Goal: Task Accomplishment & Management: Manage account settings

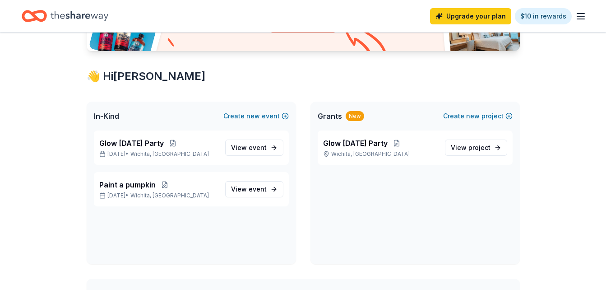
scroll to position [131, 0]
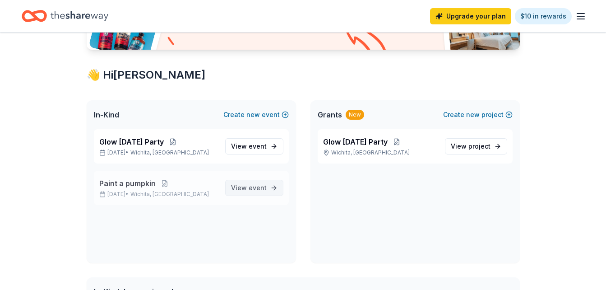
click at [254, 189] on span "event" at bounding box center [258, 188] width 18 height 8
click at [148, 184] on span "Paint a pumpkin" at bounding box center [127, 183] width 56 height 11
click at [248, 189] on span "View event" at bounding box center [249, 187] width 36 height 11
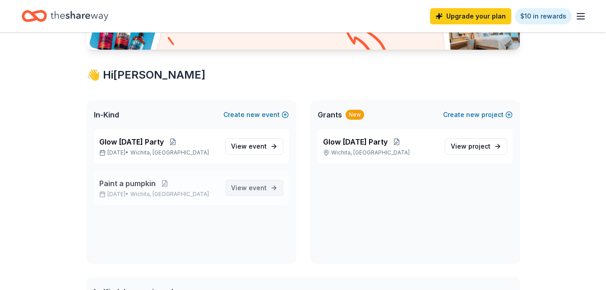
click at [248, 189] on span "View event" at bounding box center [249, 187] width 36 height 11
click at [541, 14] on link "$10 in rewards" at bounding box center [543, 16] width 57 height 16
click at [138, 186] on span "Paint a pumpkin" at bounding box center [127, 183] width 56 height 11
click at [236, 191] on span "View event" at bounding box center [249, 187] width 36 height 11
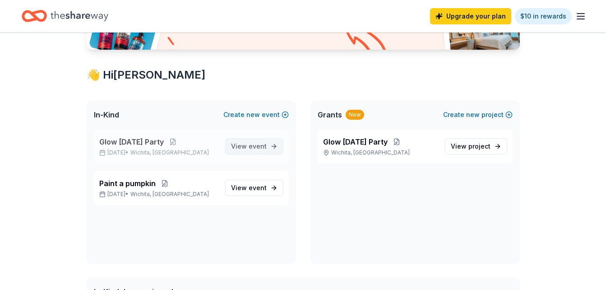
click at [257, 143] on span "event" at bounding box center [258, 146] width 18 height 8
click at [248, 188] on span "View event" at bounding box center [249, 187] width 36 height 11
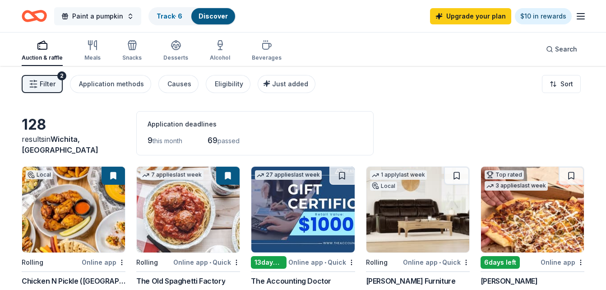
click at [127, 17] on button "Paint a pumpkin" at bounding box center [97, 16] width 87 height 18
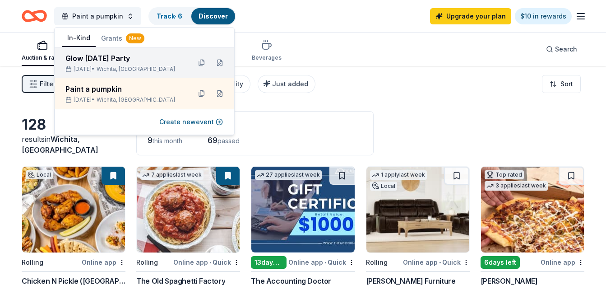
click at [108, 67] on div "Oct 24, 2025 • Wichita, KS" at bounding box center [124, 68] width 118 height 7
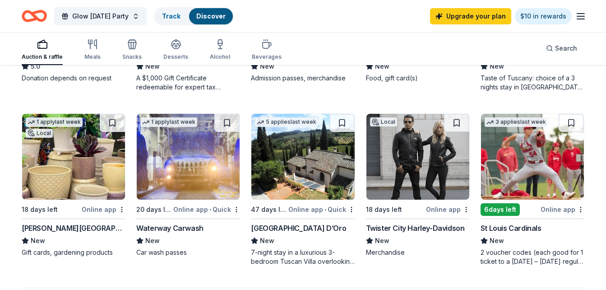
scroll to position [573, 0]
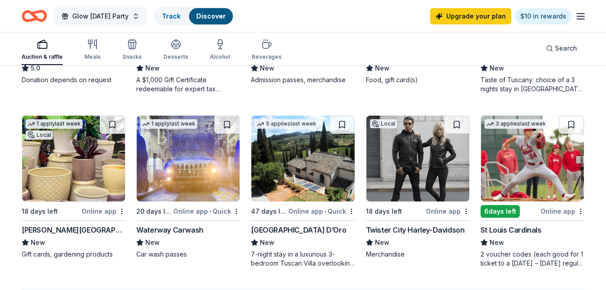
click at [143, 14] on button "Glow [DATE] Party" at bounding box center [100, 16] width 92 height 18
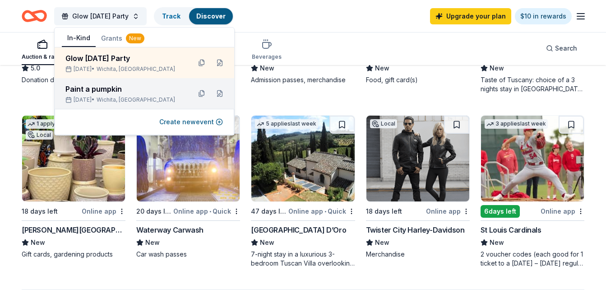
click at [125, 87] on div "Paint a pumpkin" at bounding box center [124, 88] width 118 height 11
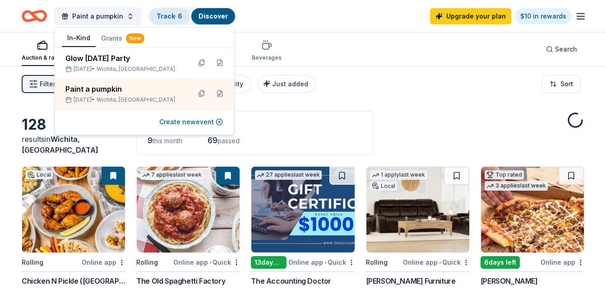
click at [179, 19] on link "Track · 6" at bounding box center [170, 16] width 26 height 8
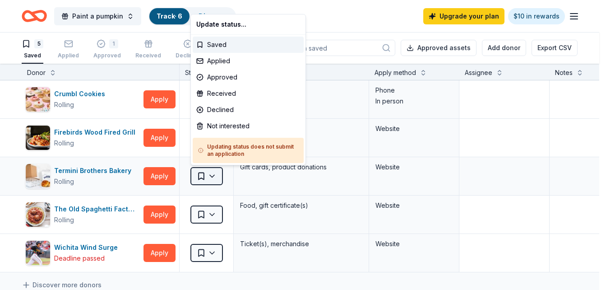
click at [214, 180] on html "Paint a pumpkin Track · 6 Discover Upgrade your plan $10 in rewards 5 Saved App…" at bounding box center [303, 145] width 606 height 290
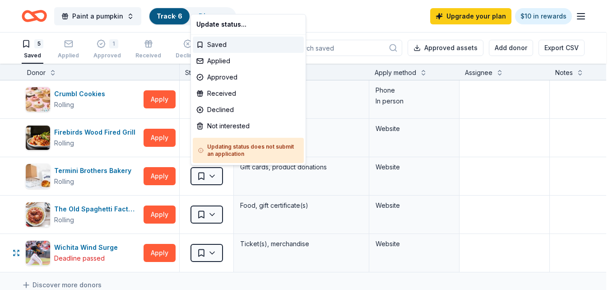
click at [504, 250] on html "Paint a pumpkin Track · 6 Discover Upgrade your plan $10 in rewards 5 Saved App…" at bounding box center [306, 145] width 613 height 290
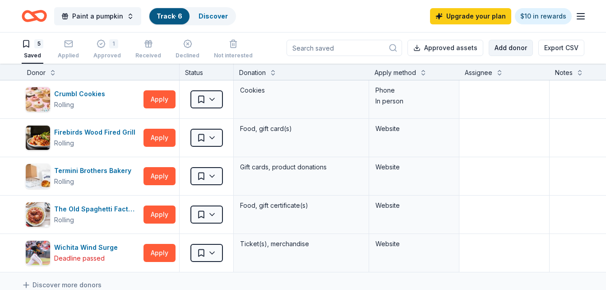
click at [513, 49] on button "Add donor" at bounding box center [511, 48] width 44 height 16
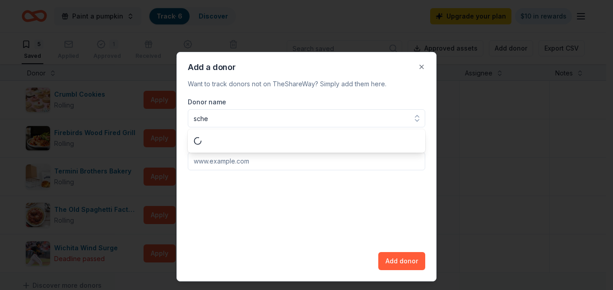
type input "schee"
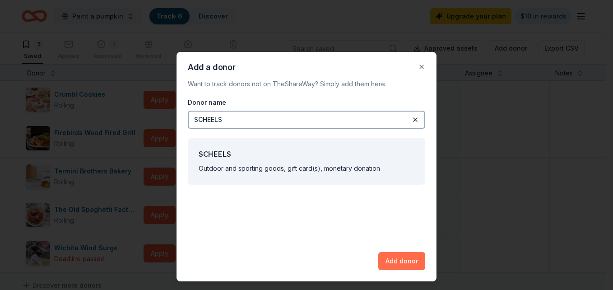
click at [399, 261] on button "Add donor" at bounding box center [401, 261] width 47 height 18
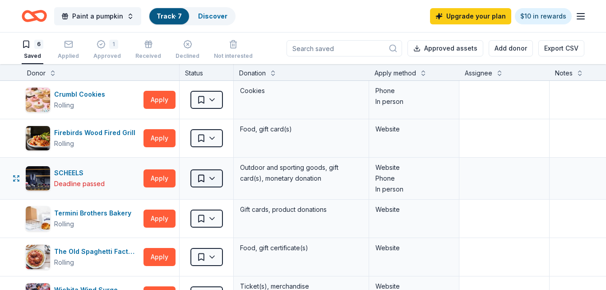
click at [215, 183] on html "Paint a pumpkin Track · 7 Discover Upgrade your plan $10 in rewards 6 Saved App…" at bounding box center [303, 145] width 606 height 290
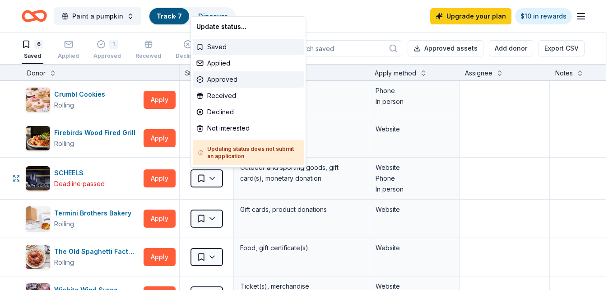
click at [223, 79] on div "Approved" at bounding box center [248, 79] width 111 height 16
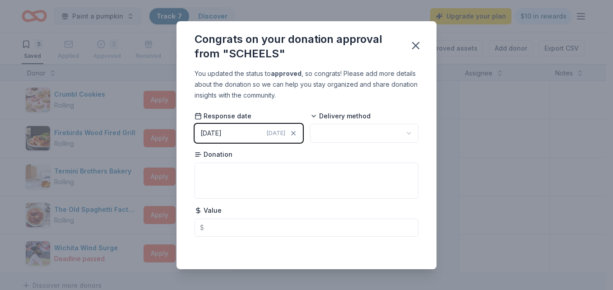
click at [221, 130] on div "09/06/2025" at bounding box center [210, 133] width 21 height 11
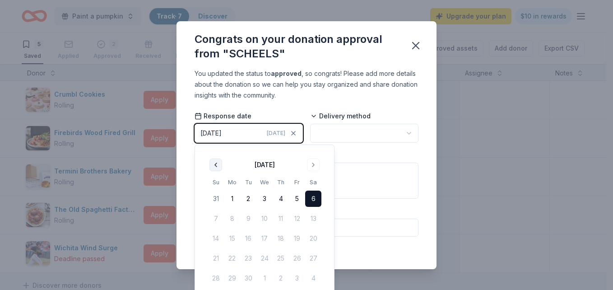
click at [214, 165] on button "Go to previous month" at bounding box center [215, 164] width 13 height 13
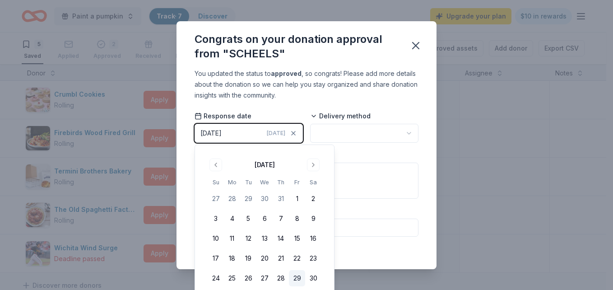
click at [295, 278] on button "29" at bounding box center [297, 278] width 16 height 16
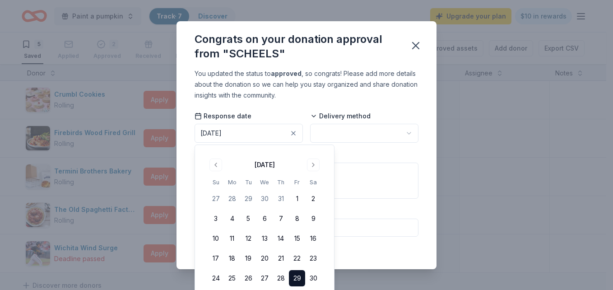
click at [363, 128] on html "Paint a pumpkin Track · 7 Discover Upgrade your plan $10 in rewards 5 Saved App…" at bounding box center [306, 145] width 613 height 290
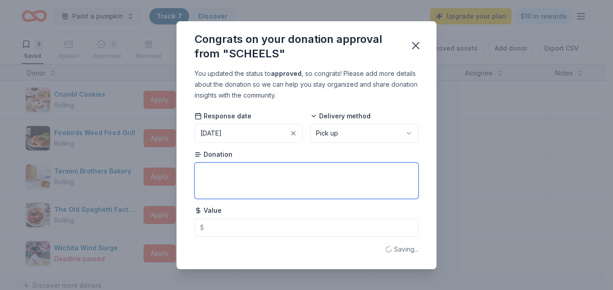
click at [258, 188] on textarea at bounding box center [306, 180] width 224 height 36
type textarea "$50 gift card"
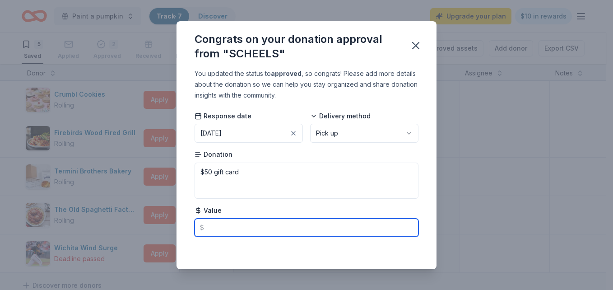
click at [228, 226] on input "text" at bounding box center [306, 227] width 224 height 18
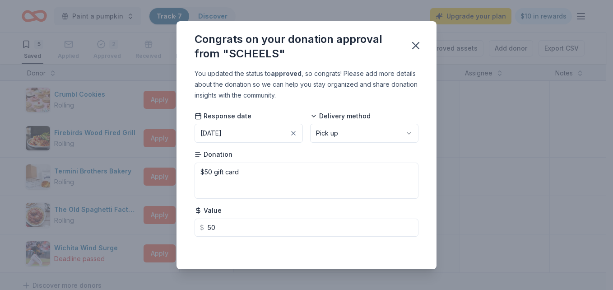
type input "50.00"
click at [401, 250] on div "Saved" at bounding box center [306, 249] width 224 height 11
click at [417, 48] on icon "button" at bounding box center [415, 45] width 13 height 13
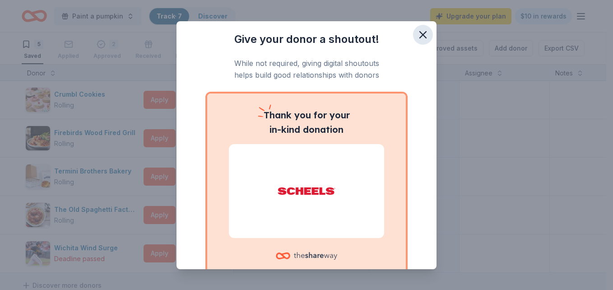
click at [420, 32] on icon "button" at bounding box center [423, 35] width 6 height 6
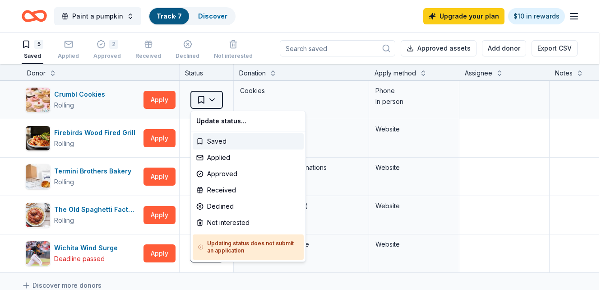
click at [216, 103] on html "Paint a pumpkin Track · 7 Discover Upgrade your plan $10 in rewards 5 Saved App…" at bounding box center [303, 145] width 606 height 290
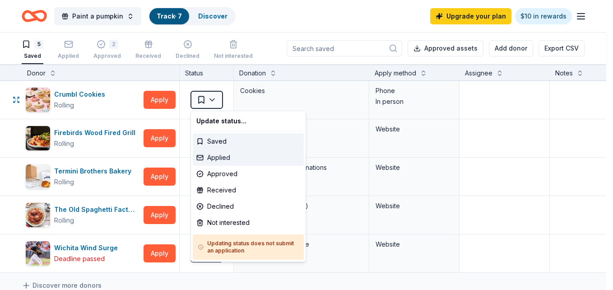
click at [215, 159] on div "Applied" at bounding box center [248, 157] width 111 height 16
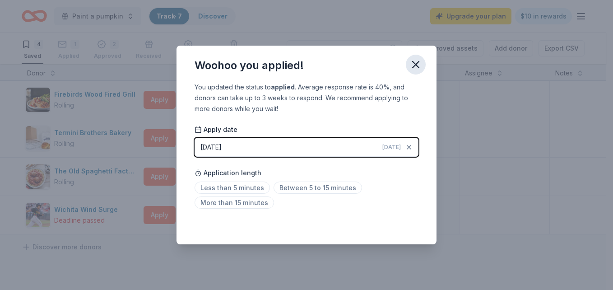
click at [417, 64] on icon "button" at bounding box center [415, 64] width 13 height 13
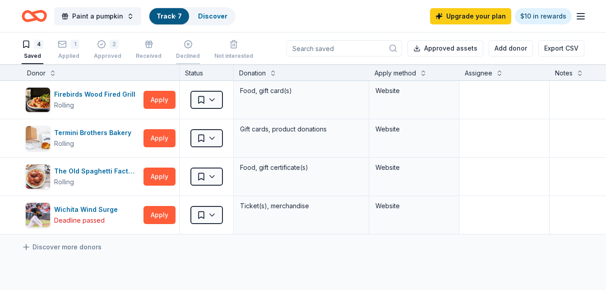
click at [187, 45] on line "button" at bounding box center [188, 44] width 2 height 2
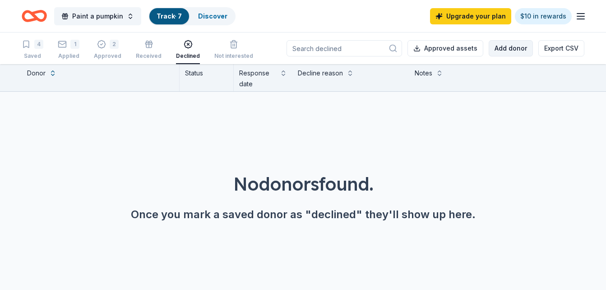
click at [511, 50] on button "Add donor" at bounding box center [511, 48] width 44 height 16
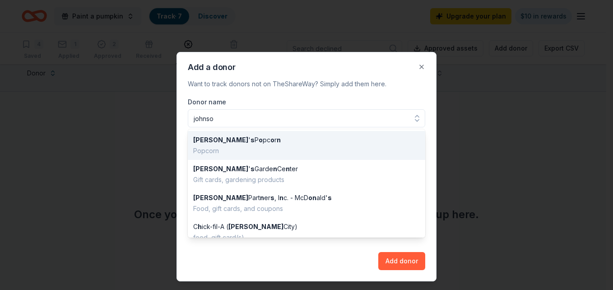
type input "johnson"
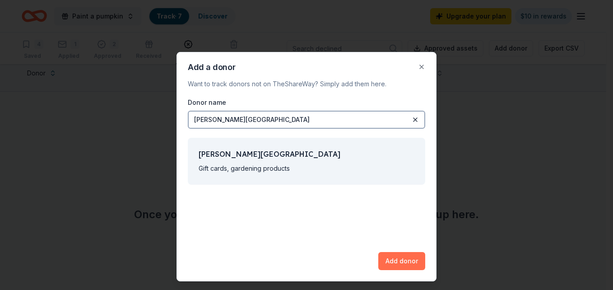
click at [400, 263] on button "Add donor" at bounding box center [401, 261] width 47 height 18
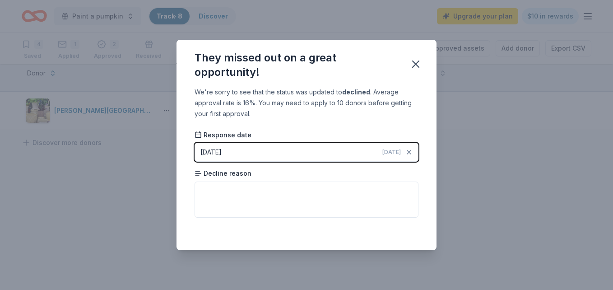
click at [323, 151] on button "09/06/2025 Today" at bounding box center [306, 152] width 224 height 19
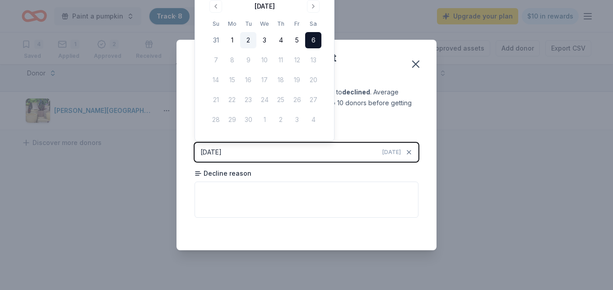
click at [253, 40] on button "2" at bounding box center [248, 40] width 16 height 16
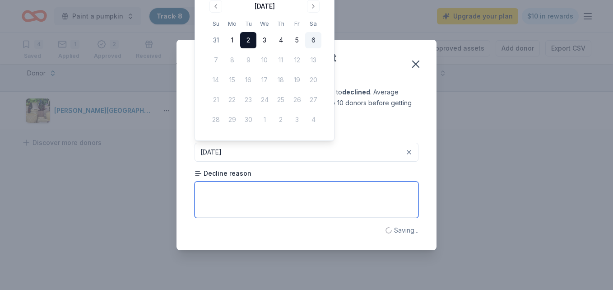
click at [271, 198] on textarea at bounding box center [306, 199] width 224 height 36
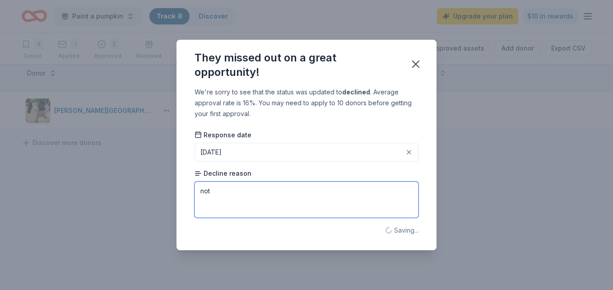
type textarea "not"
type textarea "n"
type textarea "u"
type textarea "unav"
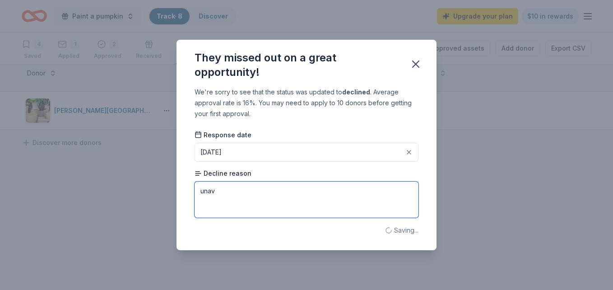
type textarea "u"
type textarea "unabl"
type textarea "unav"
type textarea "unable to"
type textarea "unabl"
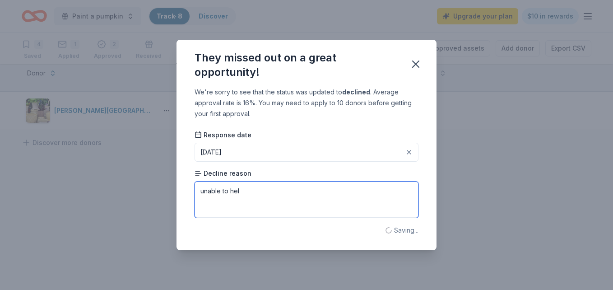
type textarea "unable to help"
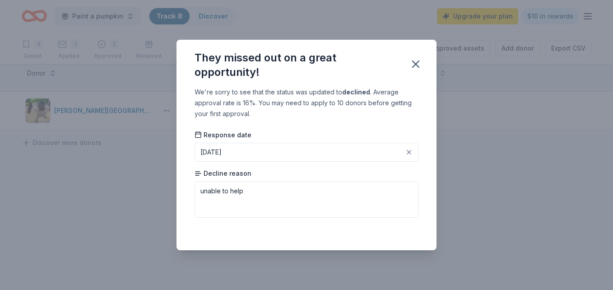
click at [409, 232] on div "Saved" at bounding box center [306, 230] width 224 height 11
click at [422, 61] on button "button" at bounding box center [416, 64] width 20 height 20
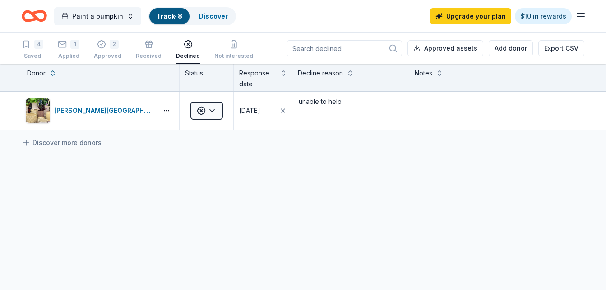
click at [489, 40] on button "Add donor" at bounding box center [511, 48] width 44 height 16
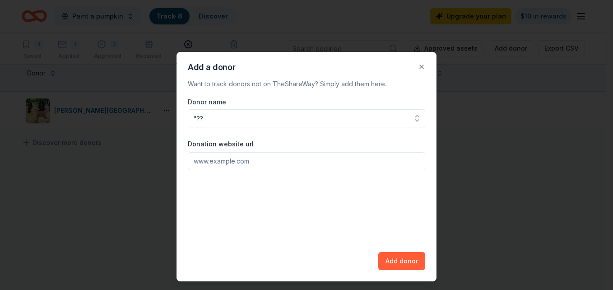
type input ""??"
click at [422, 61] on button "Close" at bounding box center [421, 67] width 18 height 18
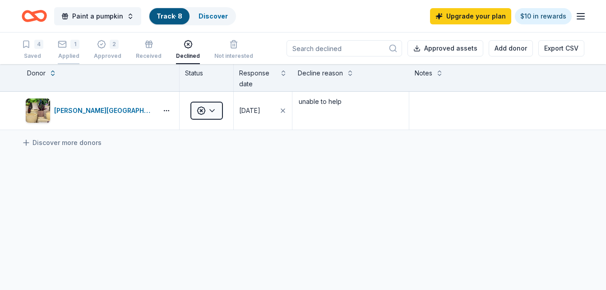
click at [70, 44] on div "1" at bounding box center [69, 39] width 22 height 9
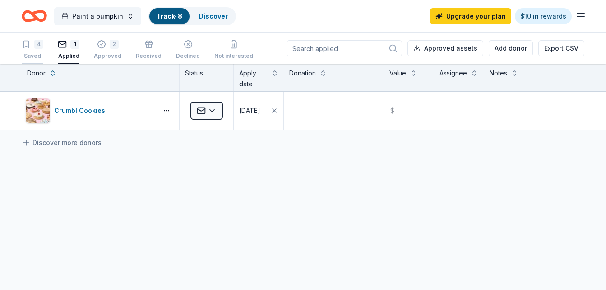
click at [38, 51] on div "4 Saved" at bounding box center [33, 50] width 22 height 20
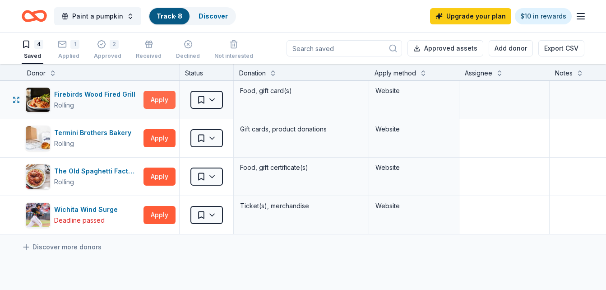
click at [158, 100] on button "Apply" at bounding box center [159, 100] width 32 height 18
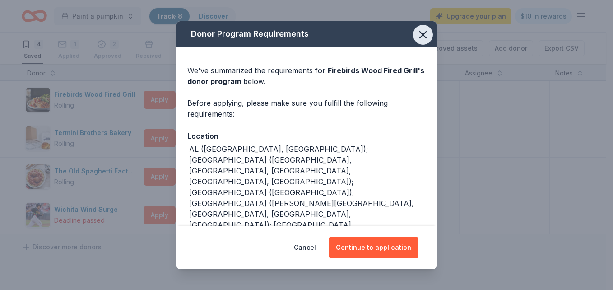
click at [420, 37] on icon "button" at bounding box center [423, 35] width 6 height 6
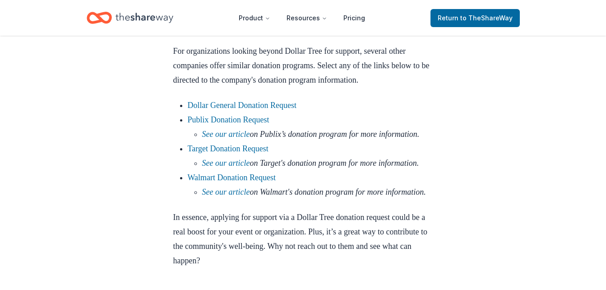
scroll to position [984, 0]
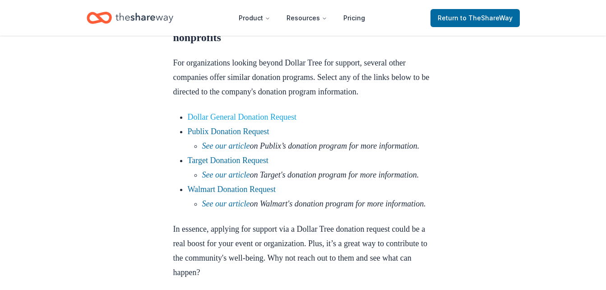
click at [296, 121] on link "Dollar General Donation Request" at bounding box center [242, 116] width 109 height 9
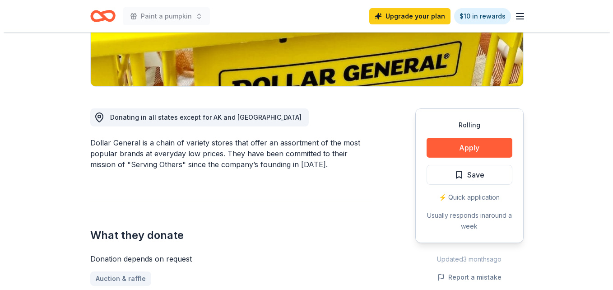
scroll to position [193, 0]
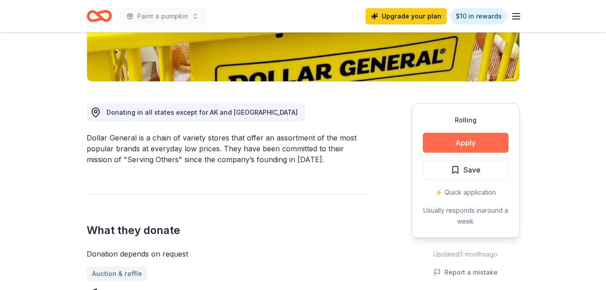
click at [448, 141] on button "Apply" at bounding box center [466, 143] width 86 height 20
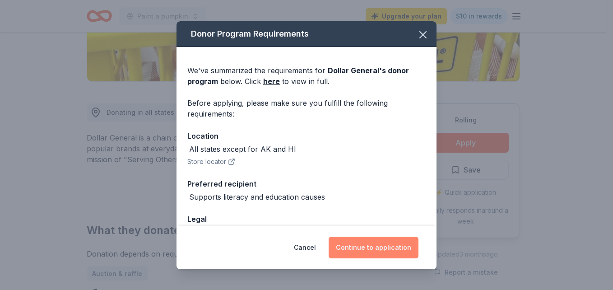
click at [397, 245] on button "Continue to application" at bounding box center [373, 247] width 90 height 22
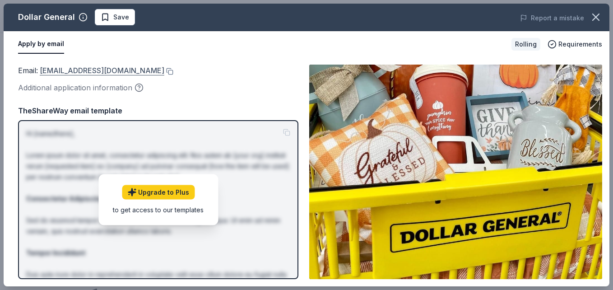
click at [142, 71] on link "donations@dollargeneral.com" at bounding box center [102, 71] width 125 height 12
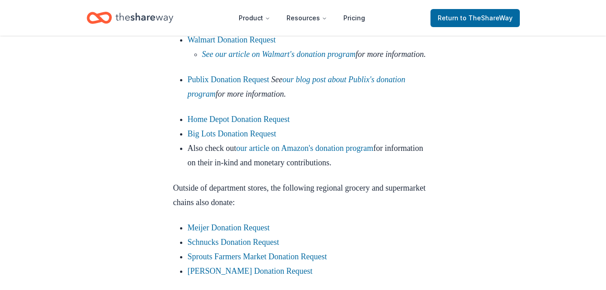
scroll to position [868, 0]
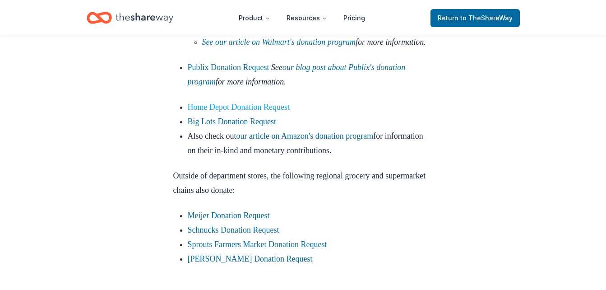
click at [264, 111] on link "Home Depot Donation Request" at bounding box center [239, 106] width 102 height 9
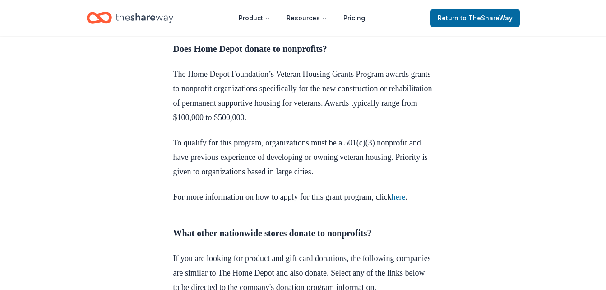
scroll to position [373, 0]
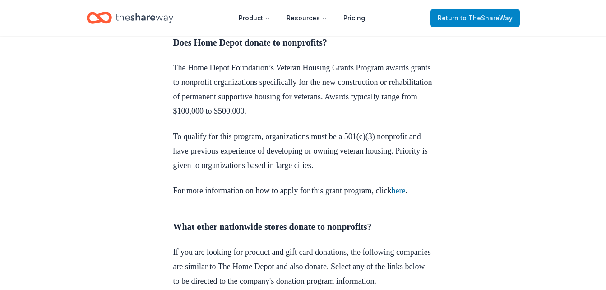
click at [499, 17] on span "to TheShareWay" at bounding box center [486, 18] width 52 height 8
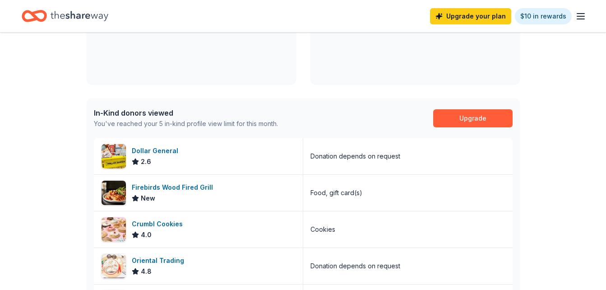
scroll to position [311, 0]
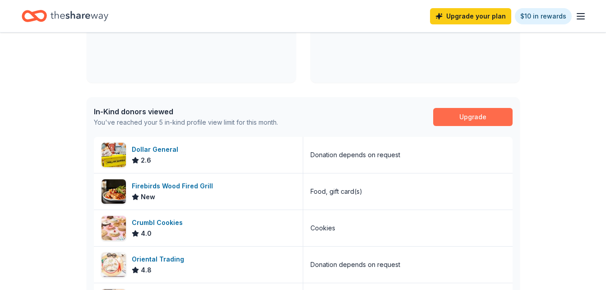
click at [474, 116] on link "Upgrade" at bounding box center [472, 117] width 79 height 18
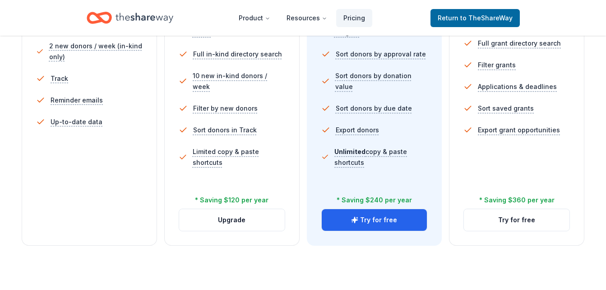
scroll to position [336, 0]
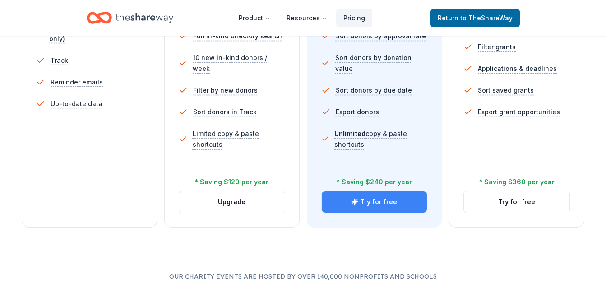
click at [389, 205] on button "Try for free" at bounding box center [375, 202] width 106 height 22
